Goal: Information Seeking & Learning: Learn about a topic

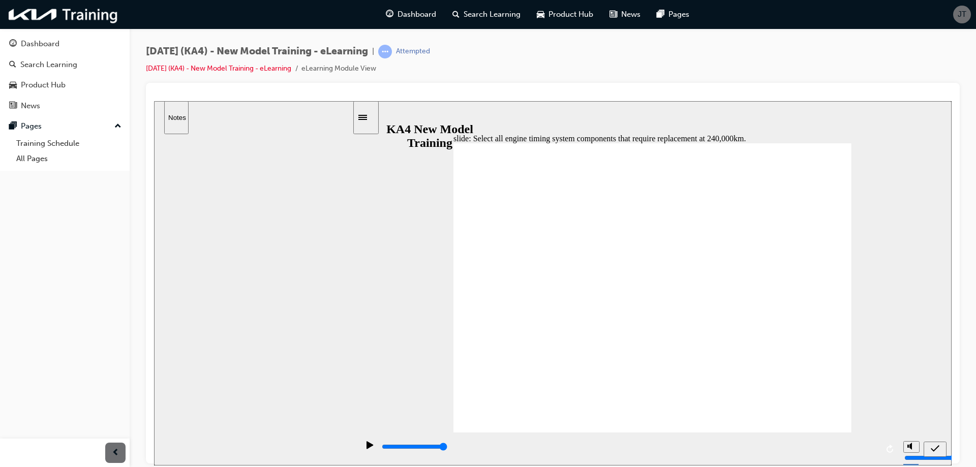
click at [931, 449] on icon "submit" at bounding box center [934, 448] width 9 height 9
checkbox input "true"
click at [932, 451] on icon "submit" at bounding box center [934, 448] width 9 height 9
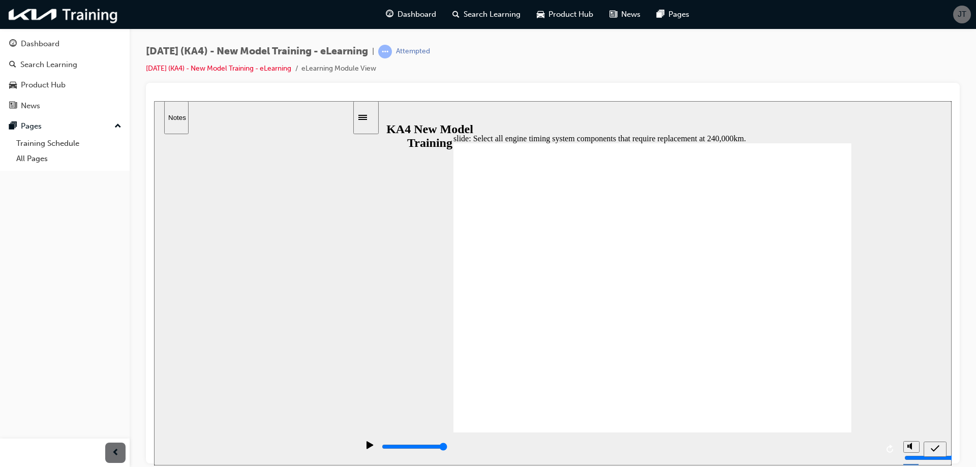
checkbox input "true"
click at [931, 448] on icon "submit" at bounding box center [934, 448] width 9 height 9
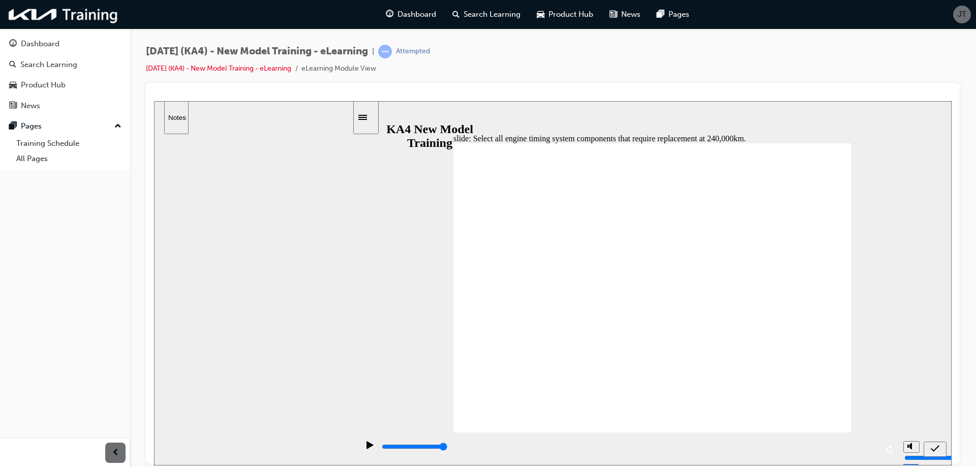
click at [370, 119] on div "Sidebar Toggle" at bounding box center [365, 117] width 17 height 8
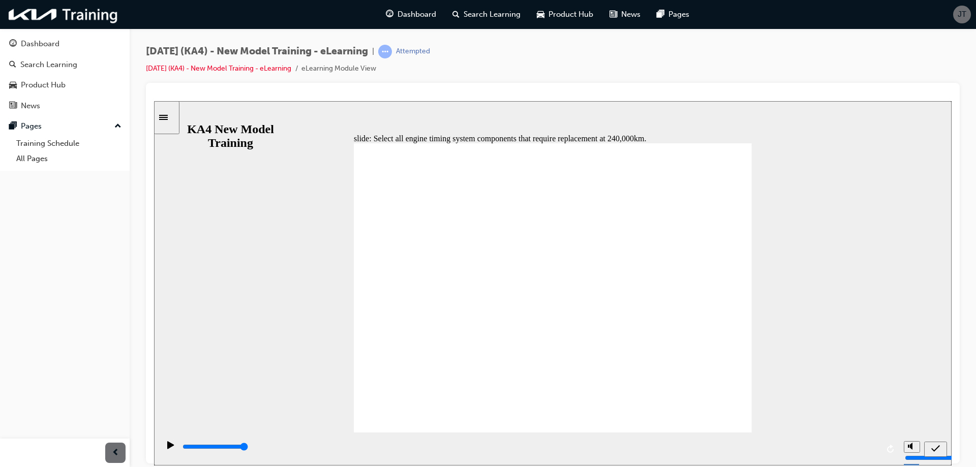
click at [168, 116] on icon "Sidebar Toggle" at bounding box center [163, 116] width 9 height 5
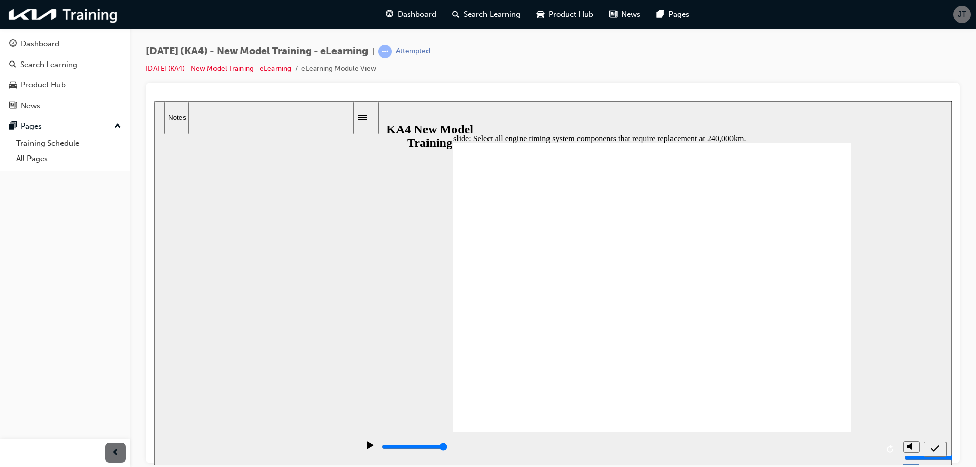
click at [891, 446] on icon "replay" at bounding box center [889, 448] width 7 height 8
checkbox input "true"
click at [891, 446] on icon "replay" at bounding box center [889, 448] width 7 height 8
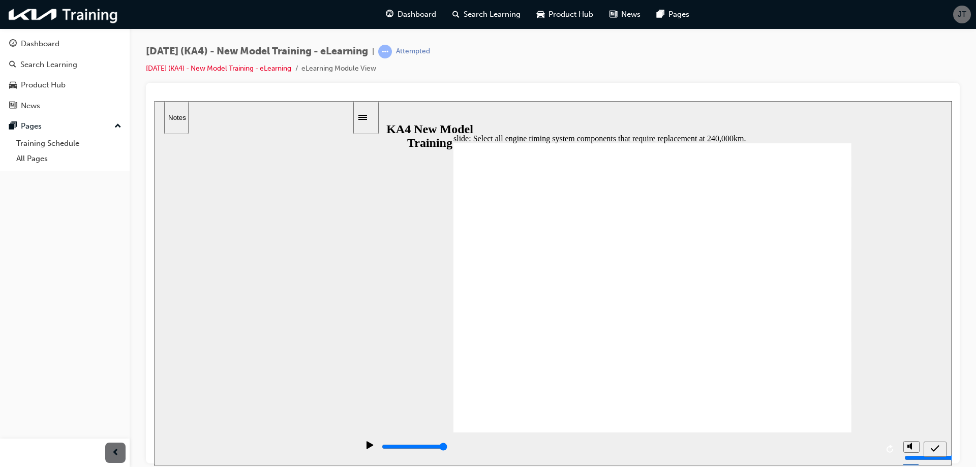
checkbox input "true"
click at [891, 446] on icon "replay" at bounding box center [889, 448] width 7 height 8
checkbox input "true"
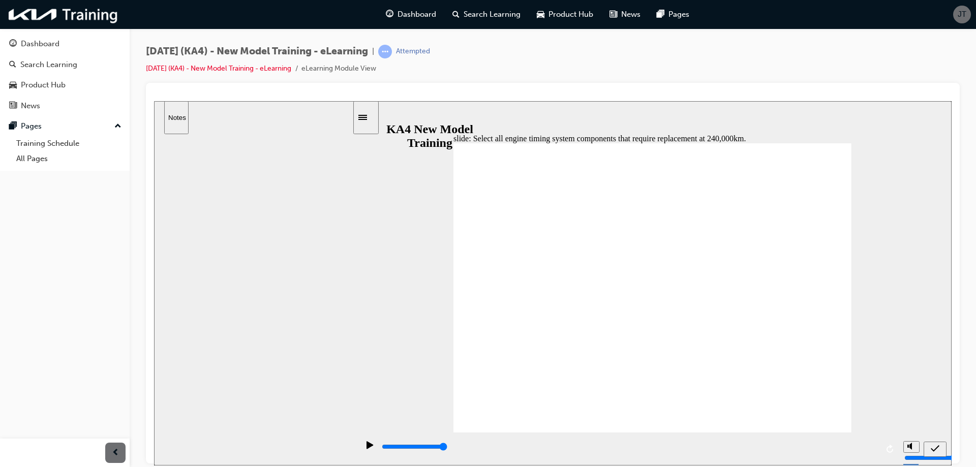
checkbox input "true"
click at [239, 66] on link "[DATE] (KA4) - New Model Training - eLearning" at bounding box center [218, 68] width 145 height 9
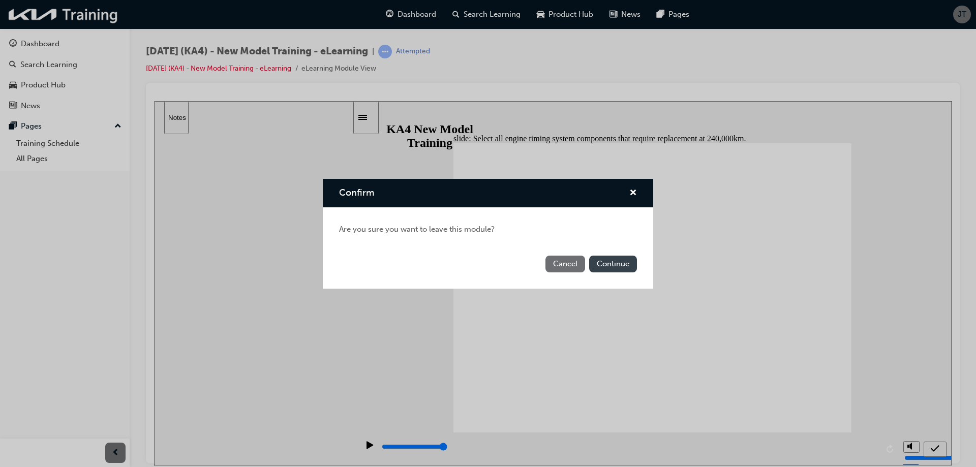
click at [610, 267] on button "Continue" at bounding box center [613, 264] width 48 height 17
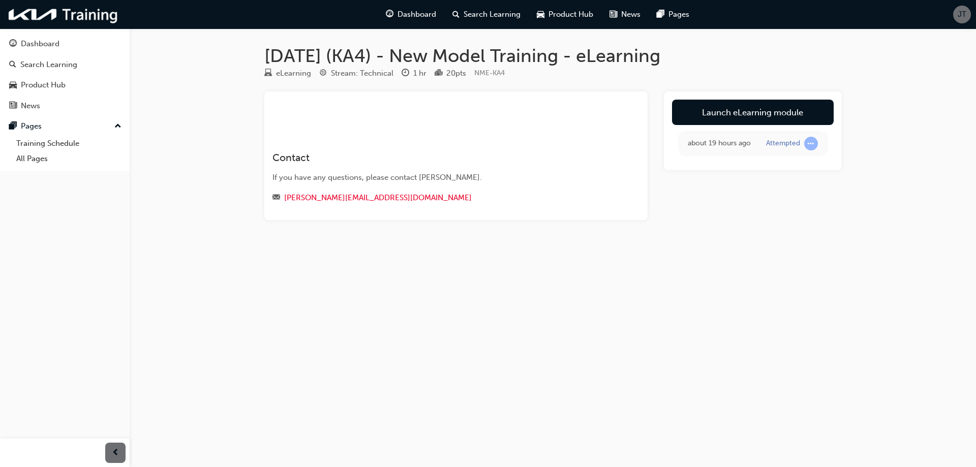
click at [762, 145] on td "Attempted" at bounding box center [791, 143] width 67 height 21
click at [783, 147] on div "Attempted" at bounding box center [783, 144] width 34 height 10
click at [729, 114] on link "Launch eLearning module" at bounding box center [753, 112] width 162 height 25
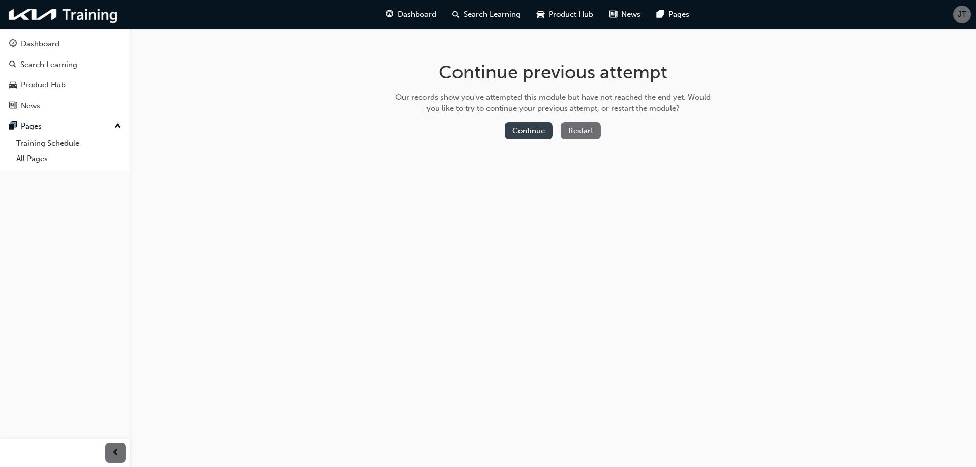
click at [543, 136] on button "Continue" at bounding box center [529, 130] width 48 height 17
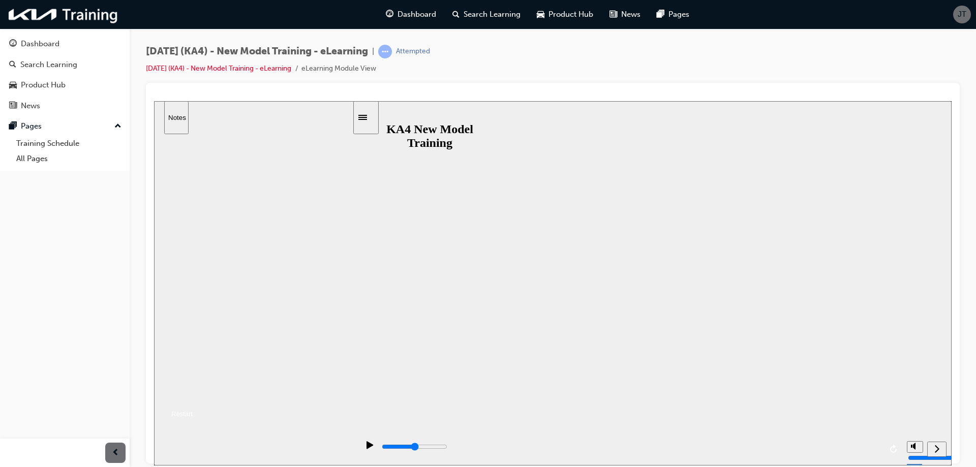
click at [193, 395] on button "Resume" at bounding box center [173, 401] width 39 height 12
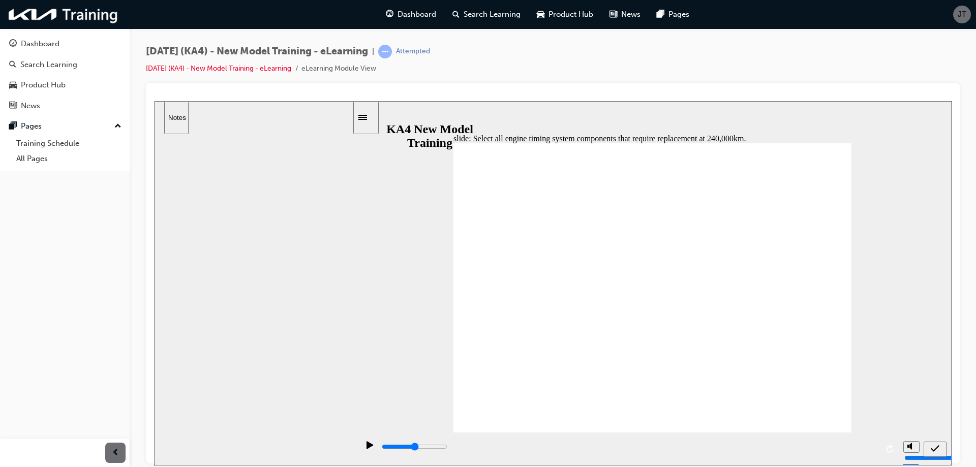
type input "5000"
click at [273, 70] on link "[DATE] (KA4) - New Model Training - eLearning" at bounding box center [218, 68] width 145 height 9
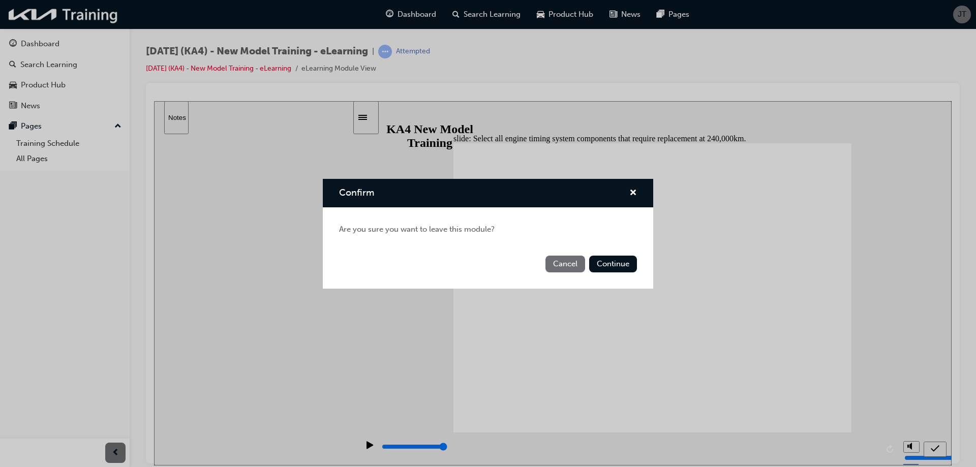
click at [610, 253] on div "Cancel Continue" at bounding box center [488, 270] width 330 height 37
click at [609, 259] on button "Continue" at bounding box center [613, 264] width 48 height 17
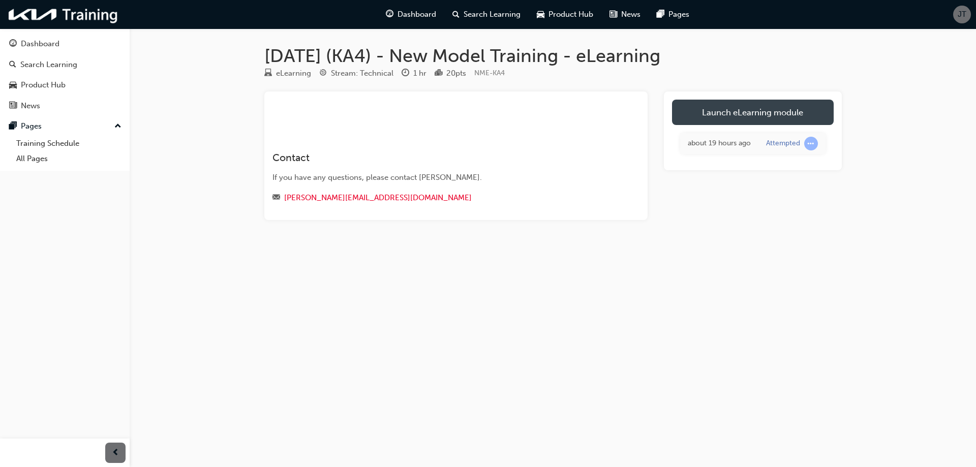
click at [727, 104] on link "Launch eLearning module" at bounding box center [753, 112] width 162 height 25
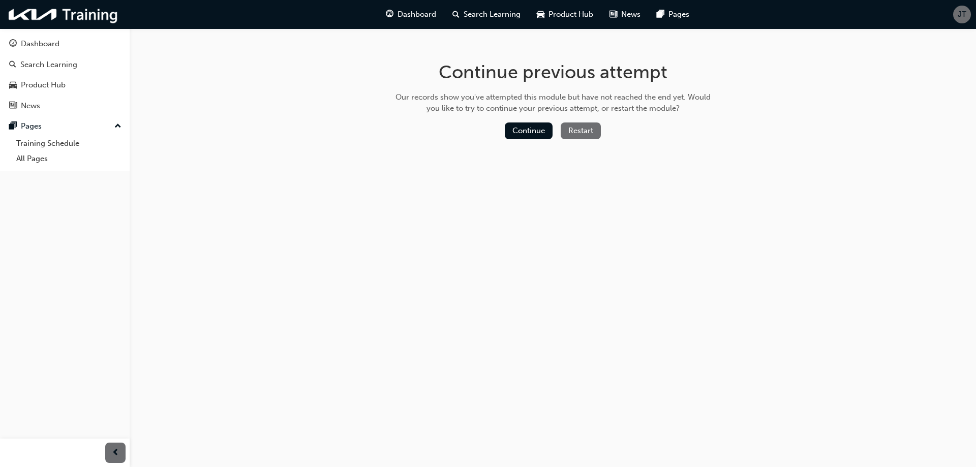
click at [586, 135] on button "Restart" at bounding box center [580, 130] width 40 height 17
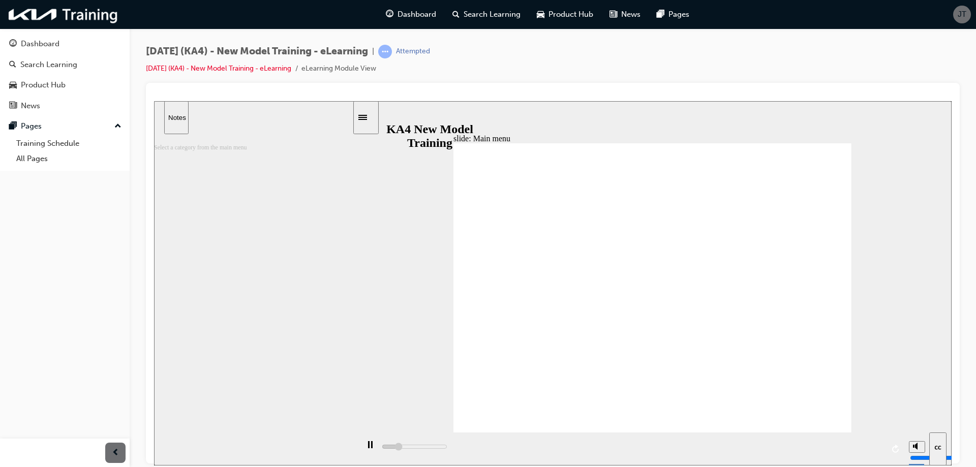
type input "1100"
